Goal: Information Seeking & Learning: Learn about a topic

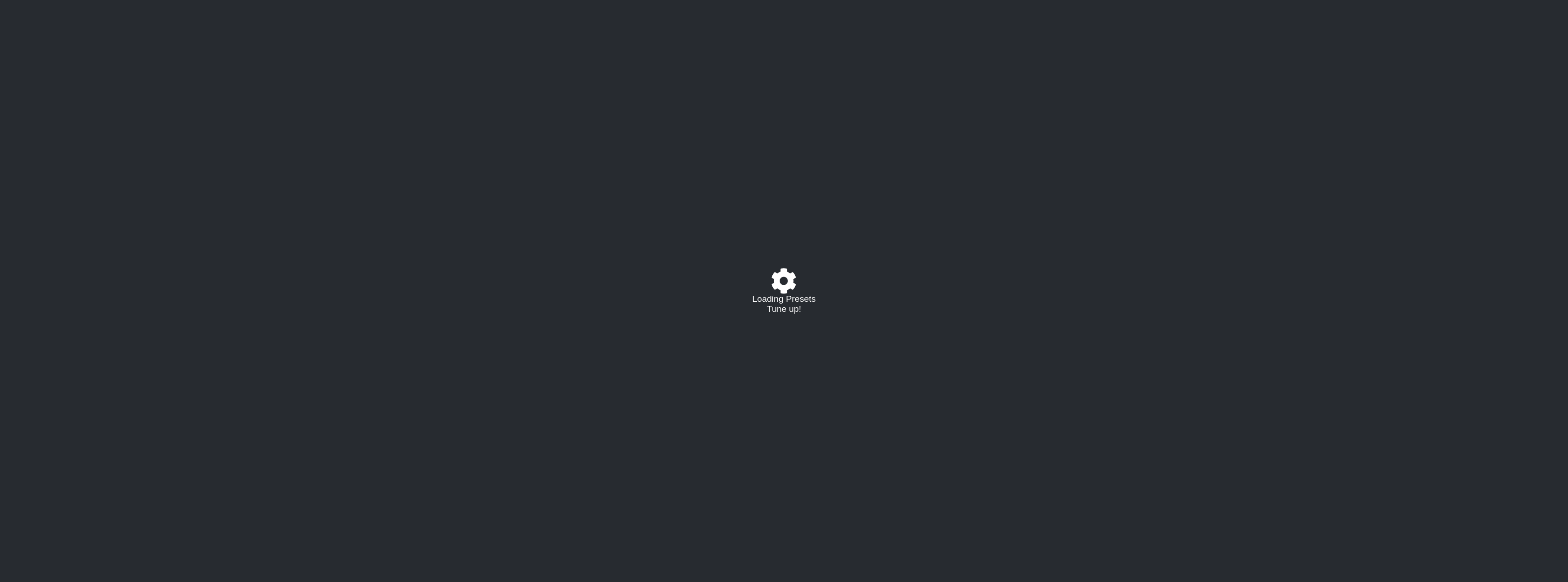
select select "/022512297046"
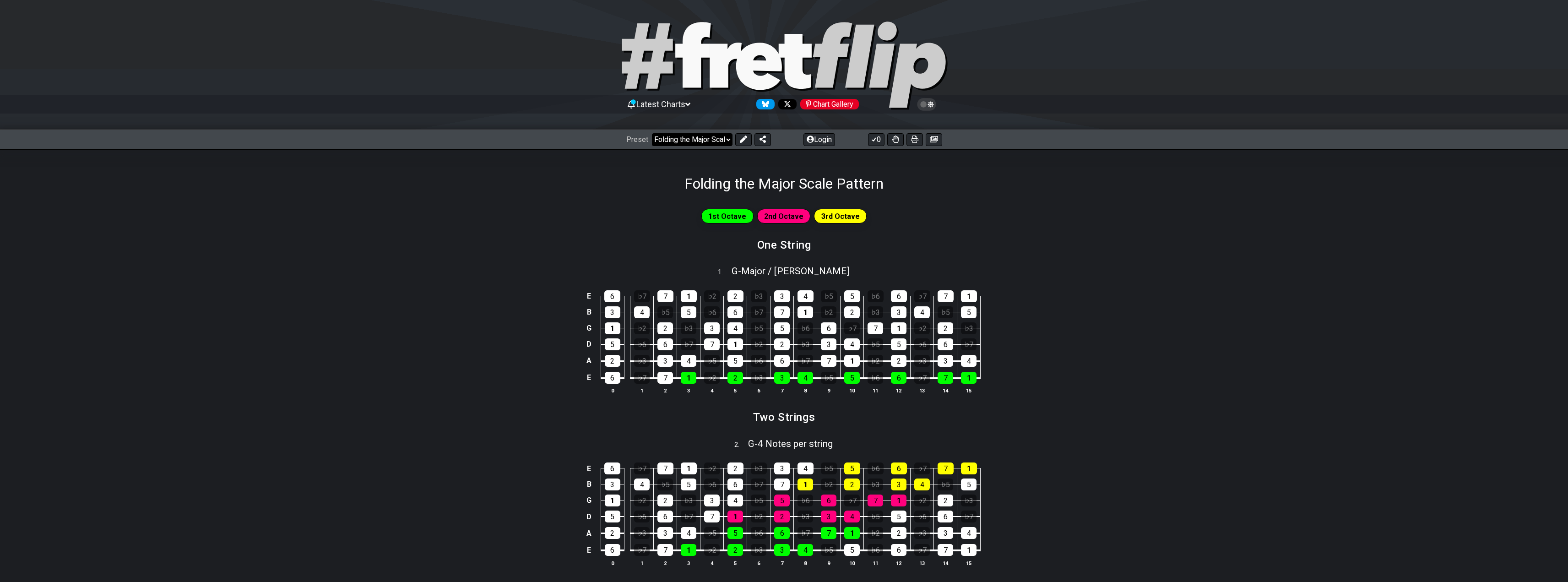
click at [729, 138] on select "Welcome to #fretflip! Folding the Major Scale Pattern Custom Preset Minor Penta…" at bounding box center [692, 139] width 81 height 13
click at [652, 133] on select "Welcome to #fretflip! Folding the Major Scale Pattern Custom Preset Minor Penta…" at bounding box center [692, 139] width 81 height 13
select select "/minor-pentatonic"
select select "C"
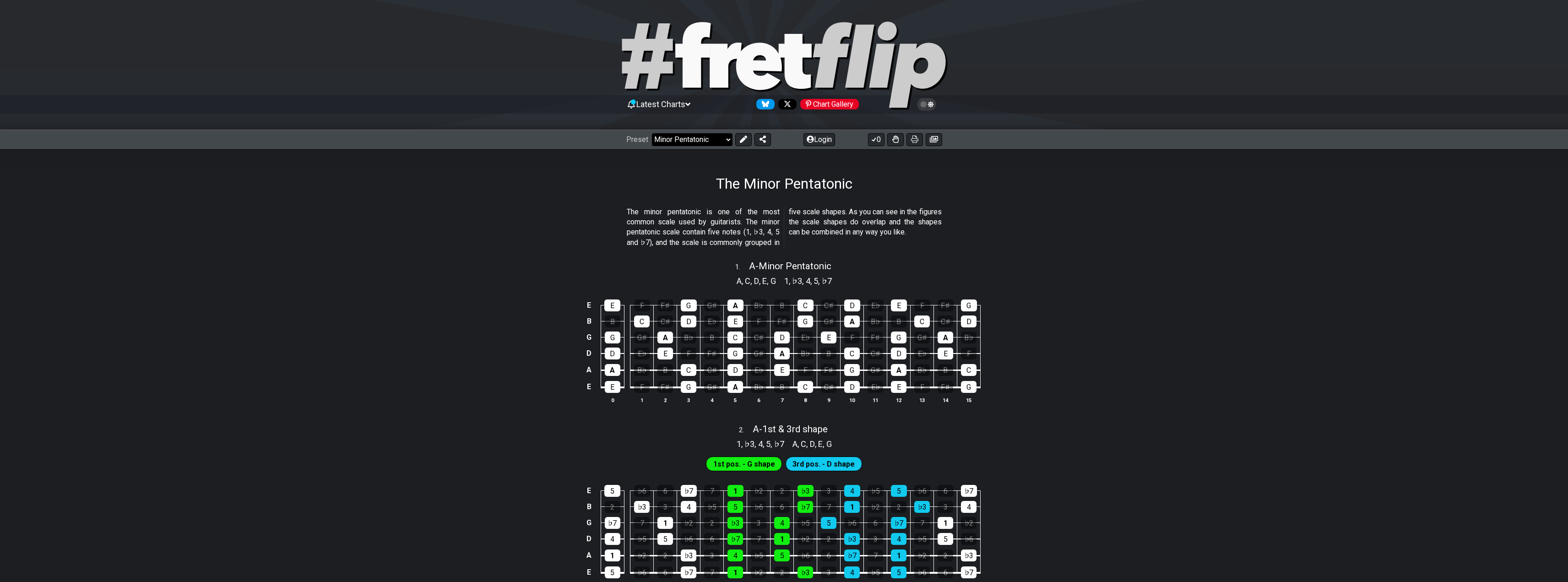
click at [698, 138] on select "Welcome to #fretflip! Folding the Major Scale Pattern Custom Preset Minor Penta…" at bounding box center [692, 139] width 81 height 13
click at [652, 133] on select "Welcome to #fretflip! Folding the Major Scale Pattern Custom Preset Minor Penta…" at bounding box center [692, 139] width 81 height 13
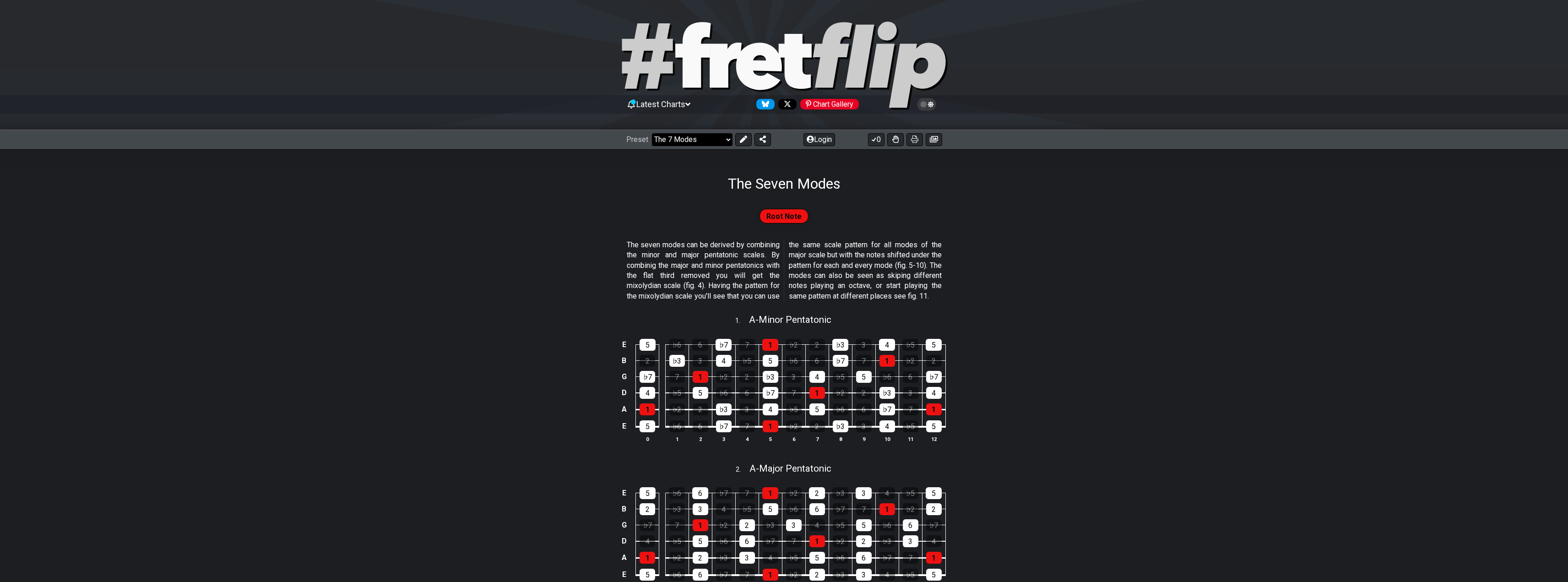
click at [685, 139] on select "Welcome to #fretflip! Folding the Major Scale Pattern Custom Preset Minor Penta…" at bounding box center [692, 139] width 81 height 13
click at [652, 133] on select "Welcome to #fretflip! Folding the Major Scale Pattern Custom Preset Minor Penta…" at bounding box center [692, 139] width 81 height 13
select select "/guitar-scales"
select select "C"
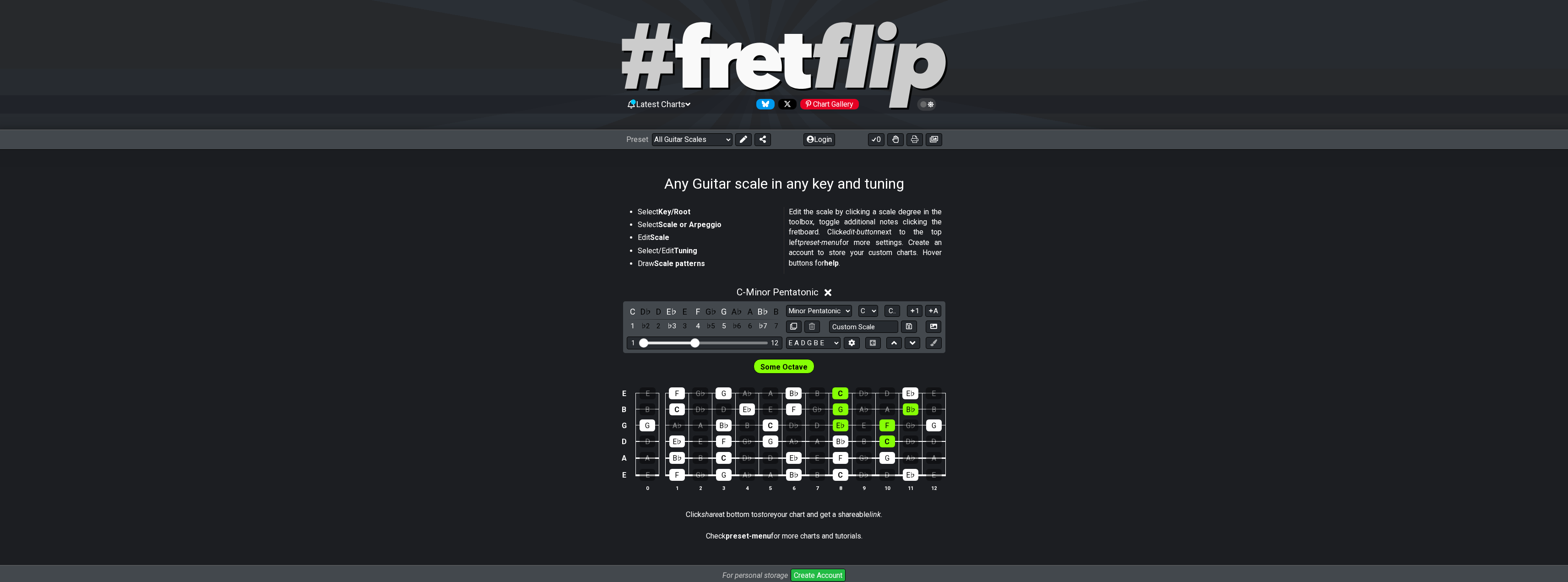
scroll to position [92, 0]
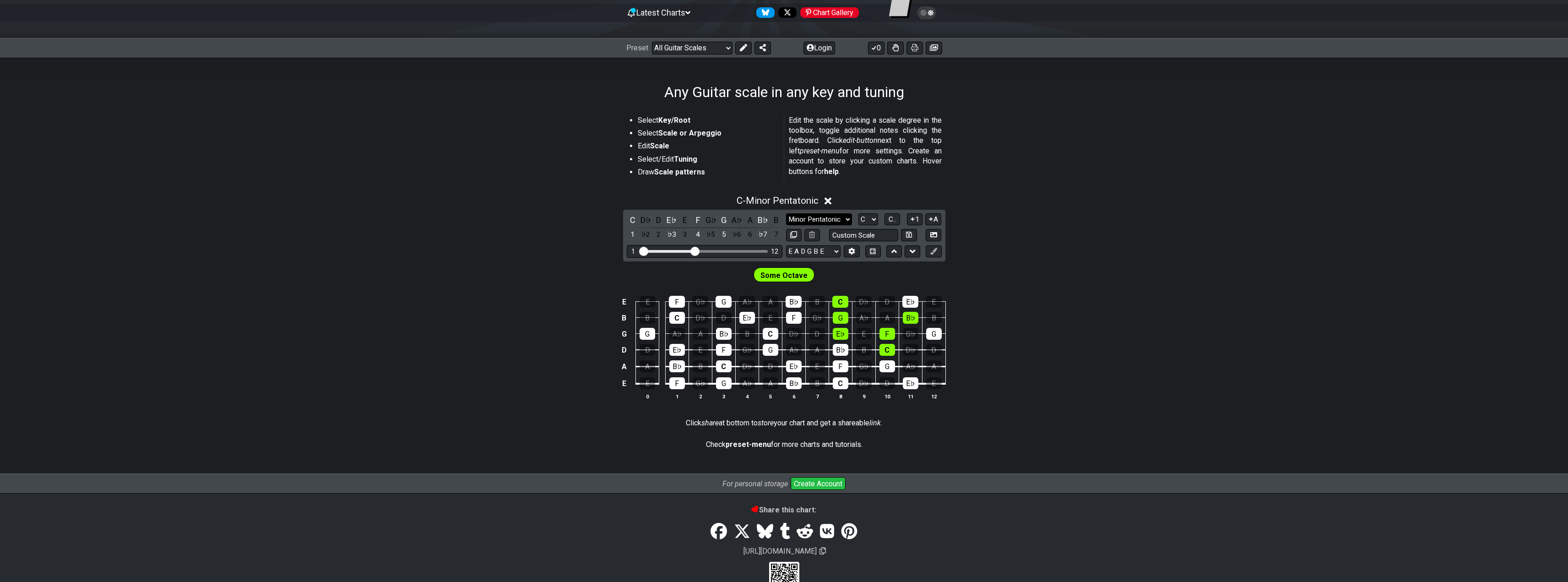
click at [815, 216] on select "Minor Pentatonic Root Minor Pentatonic Major Pentatonic Minor Blues Major Blues…" at bounding box center [819, 219] width 66 height 12
select select "Major / [PERSON_NAME]"
click at [786, 226] on select "Minor Pentatonic Root Minor Pentatonic Major Pentatonic Minor Blues Major Blues…" at bounding box center [819, 219] width 66 height 12
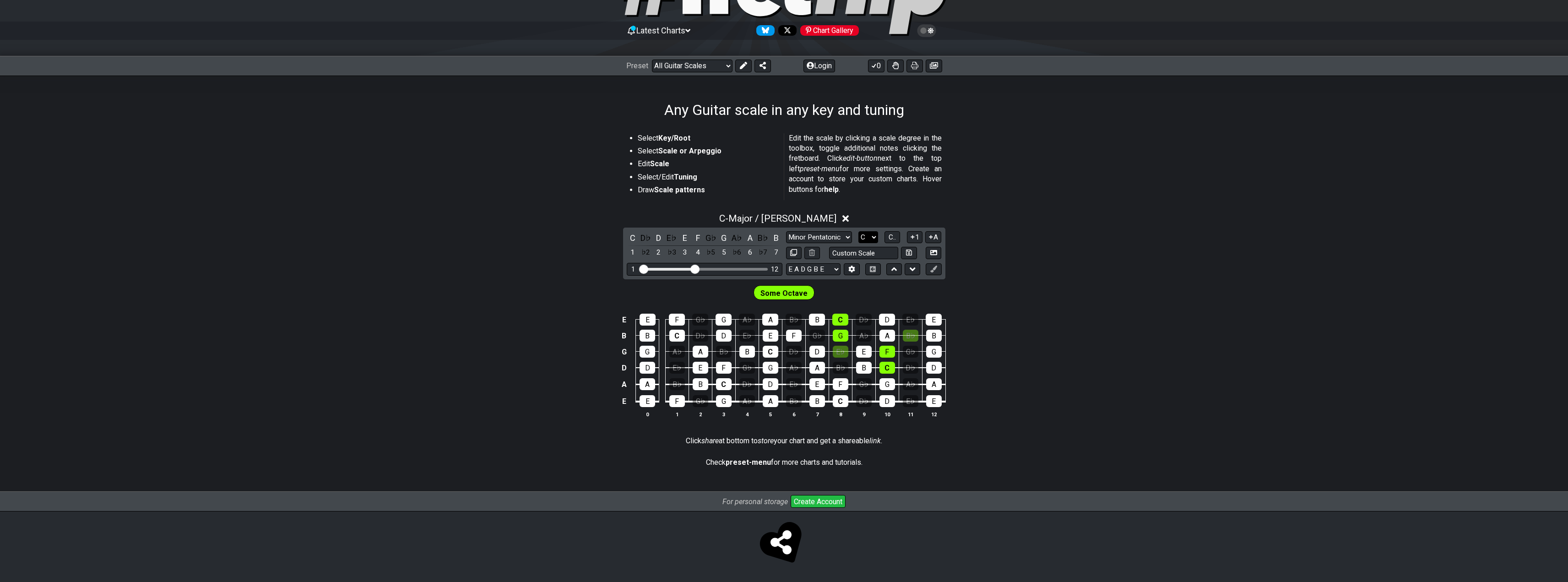
click at [870, 232] on select "A♭ A A♯ B♭ B C C♯ D♭ D D♯ E♭ E F F♯ G♭ G G♯" at bounding box center [868, 237] width 20 height 12
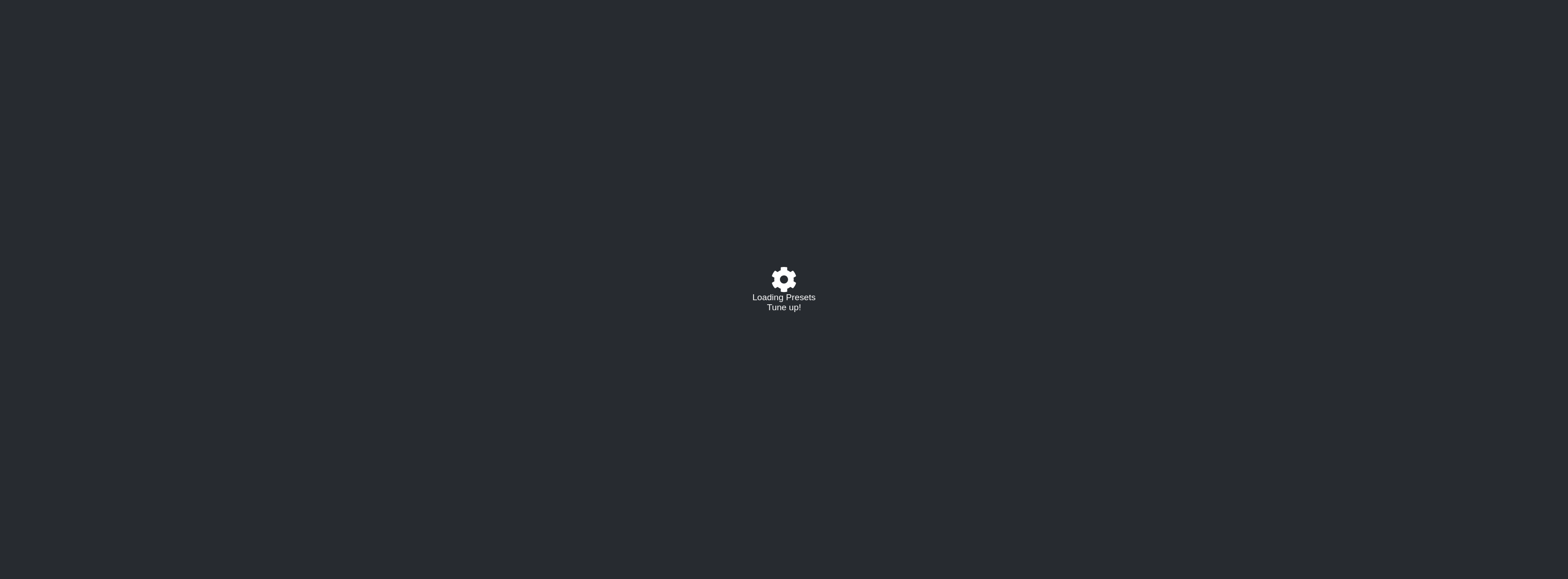
select select "/022340117624"
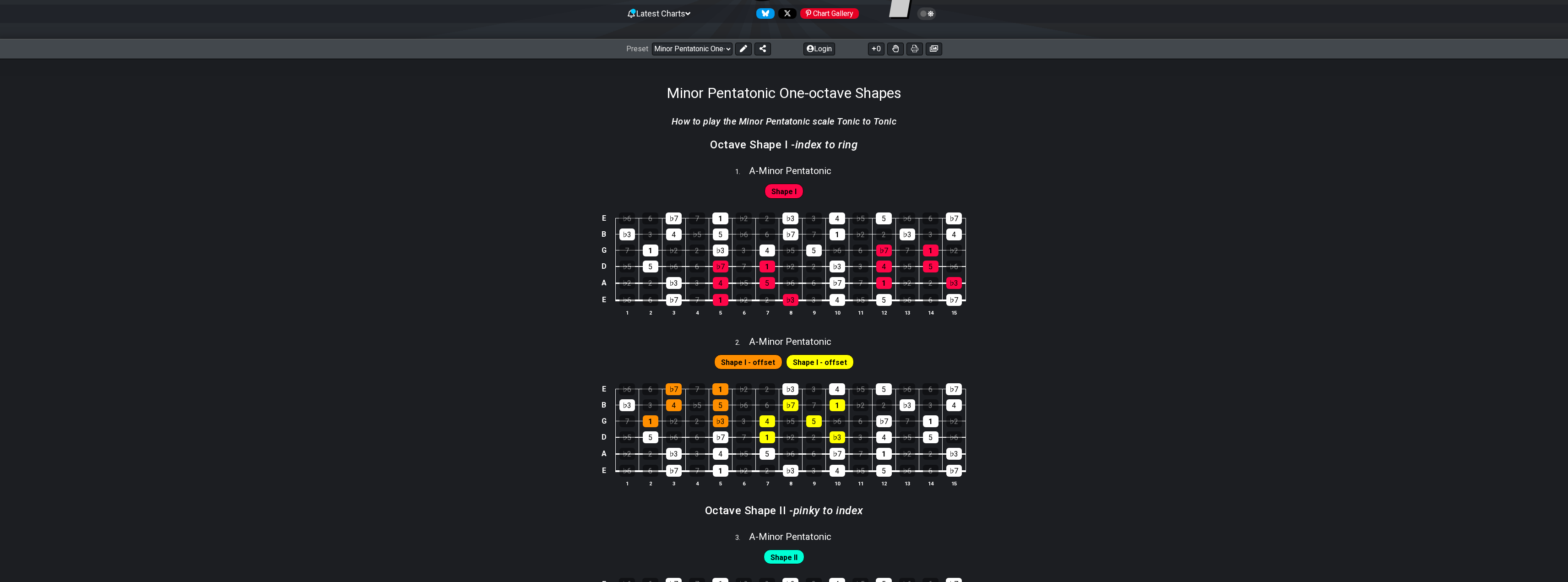
scroll to position [92, 0]
